Goal: Transaction & Acquisition: Purchase product/service

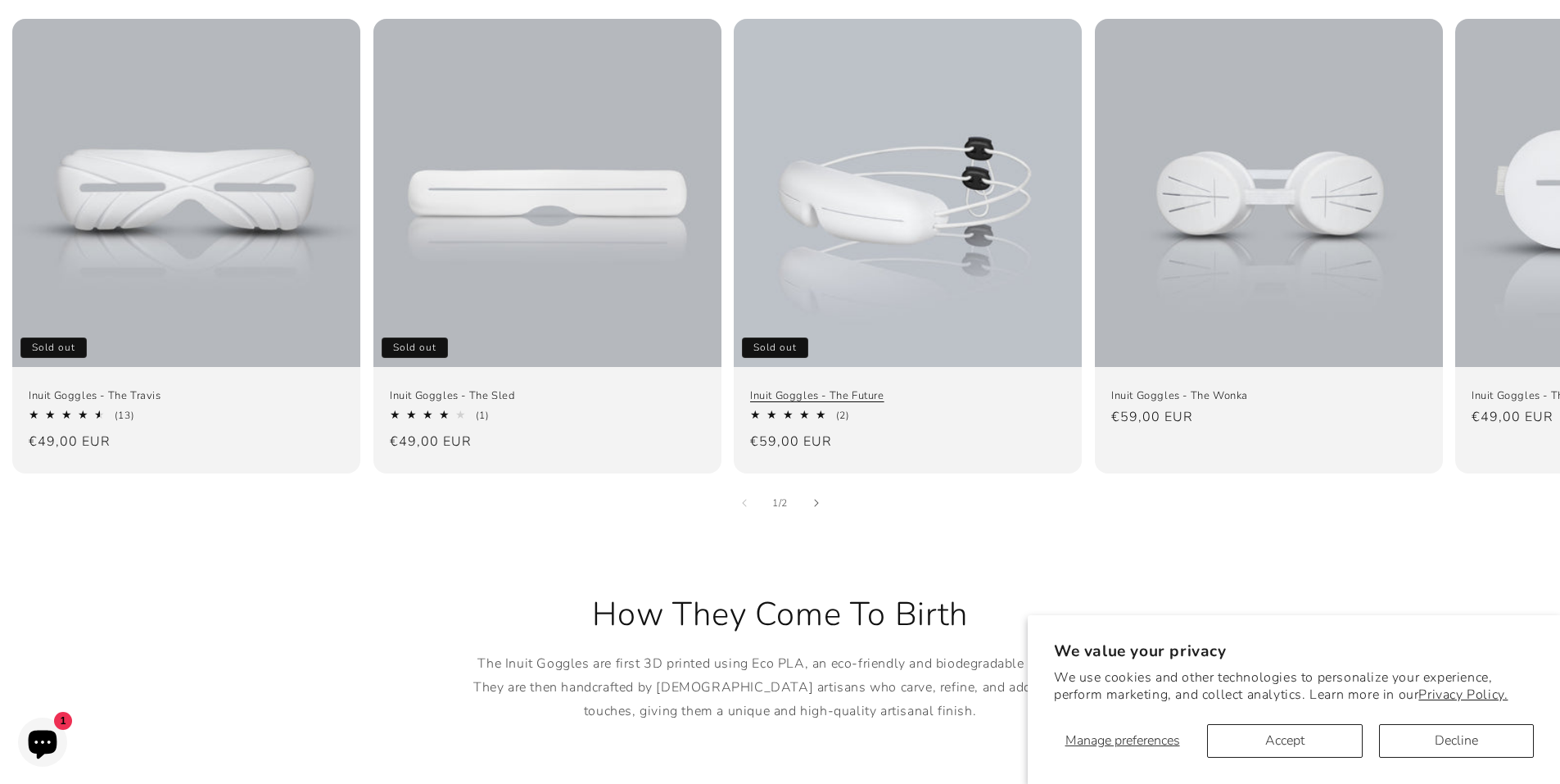
scroll to position [1147, 0]
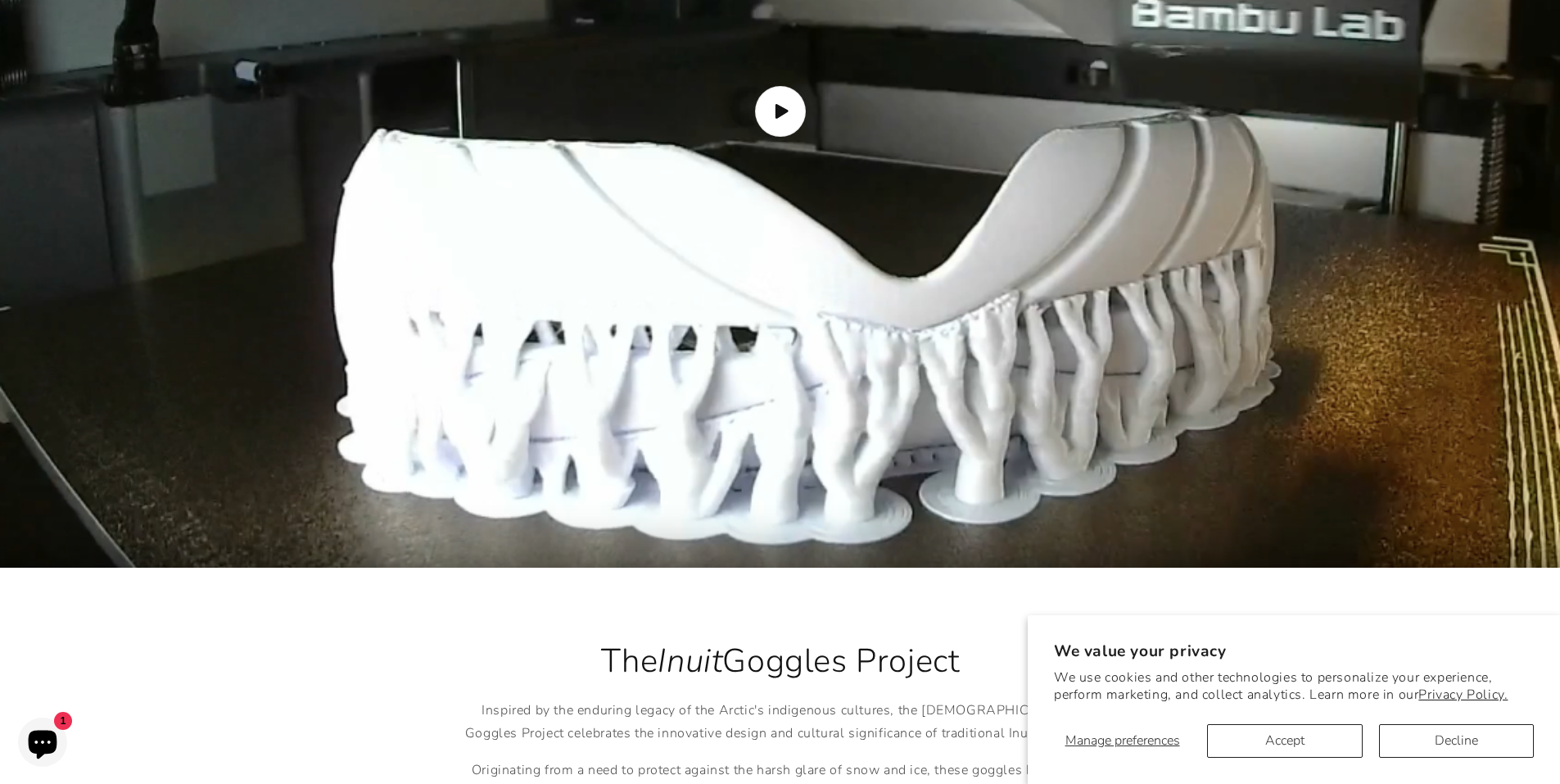
click at [828, 119] on img "Load video: How the Inuit goggles are made" at bounding box center [780, 111] width 1560 height 912
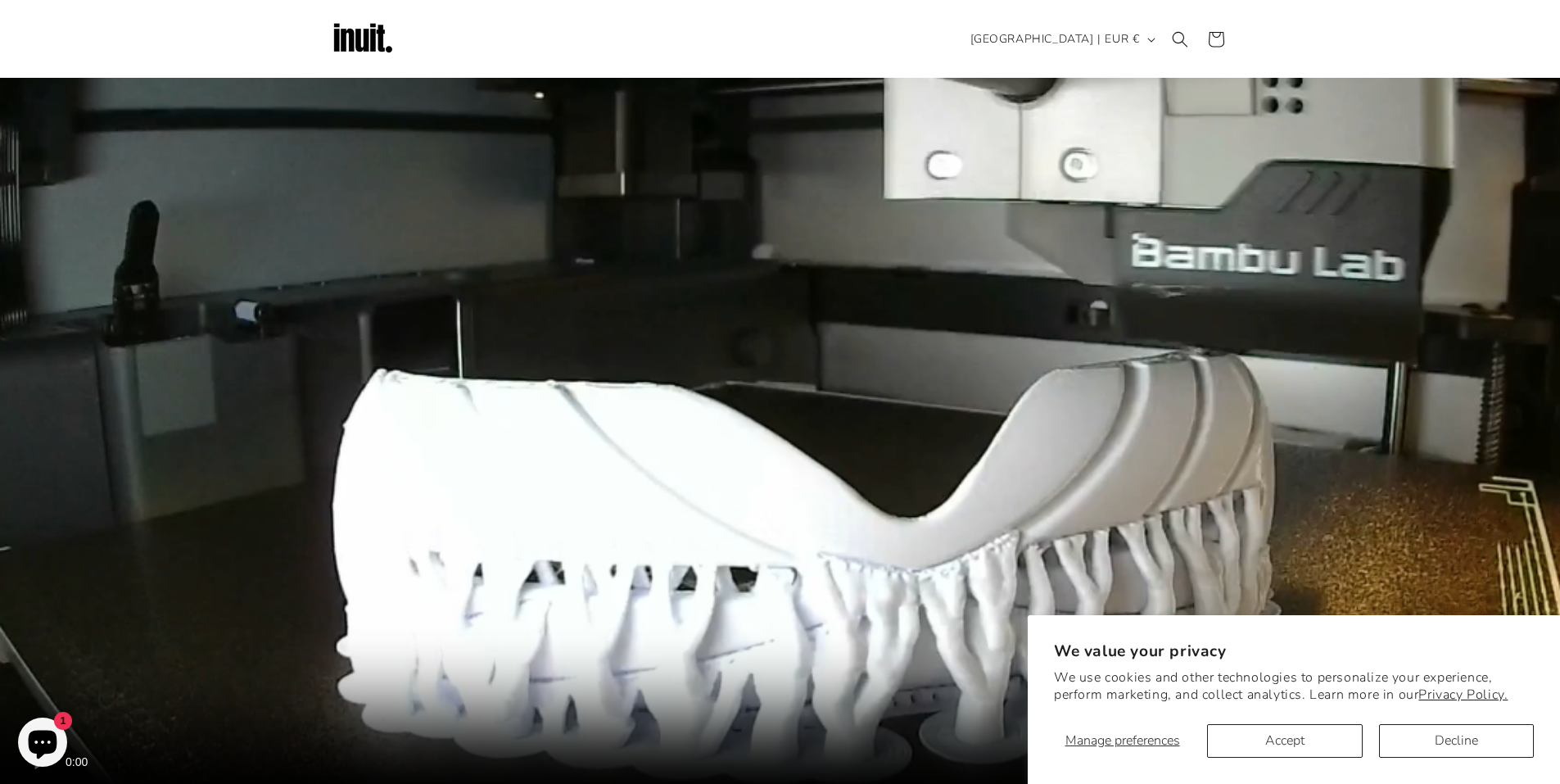
click at [813, 202] on video "How the Inuit goggles are made" at bounding box center [780, 351] width 1560 height 912
click at [649, 205] on video "How the Inuit goggles are made" at bounding box center [780, 351] width 1560 height 912
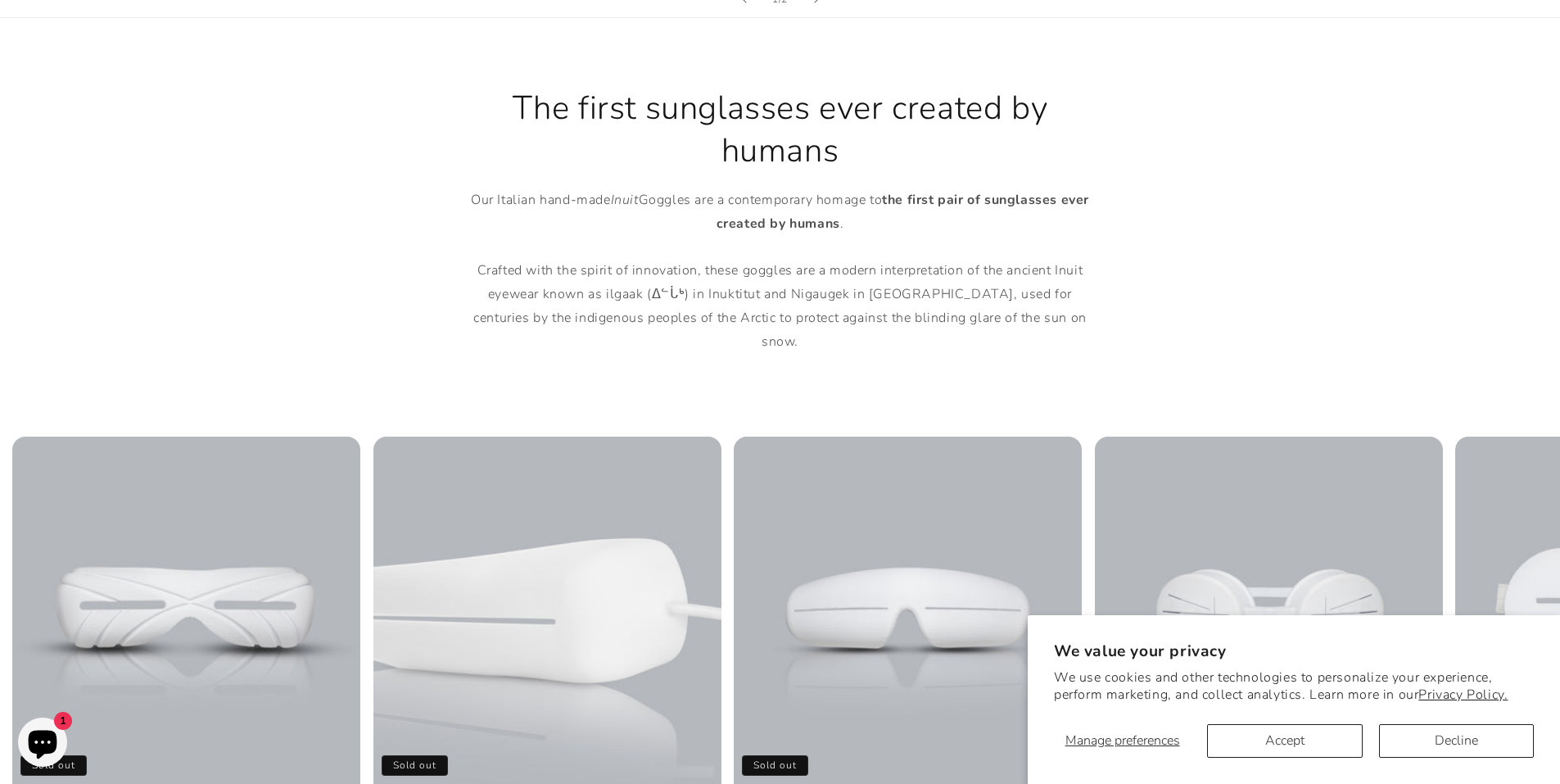
scroll to position [1102, 0]
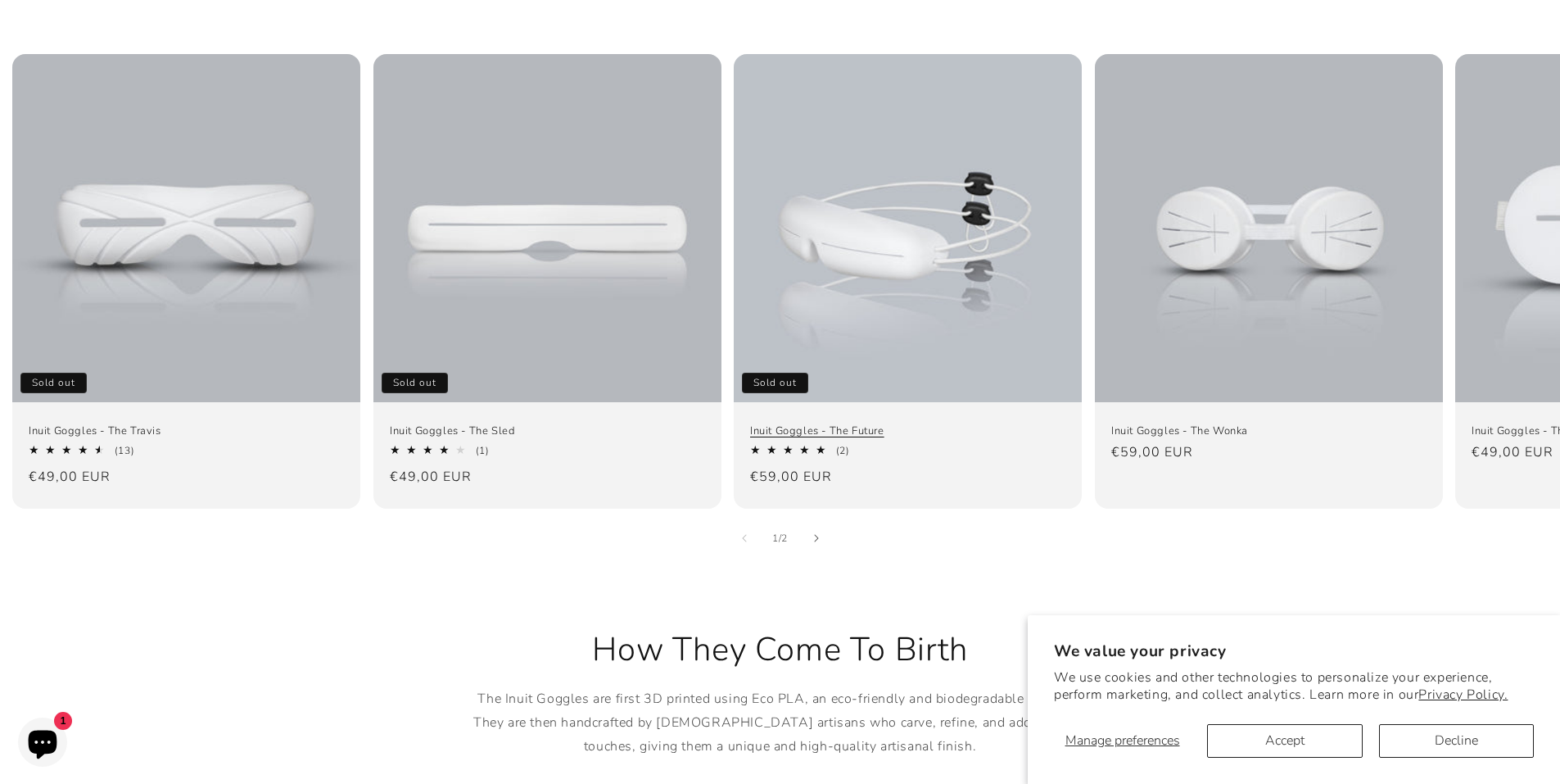
click at [859, 423] on link "Inuit Goggles - The Future" at bounding box center [908, 430] width 316 height 14
